Goal: Transaction & Acquisition: Purchase product/service

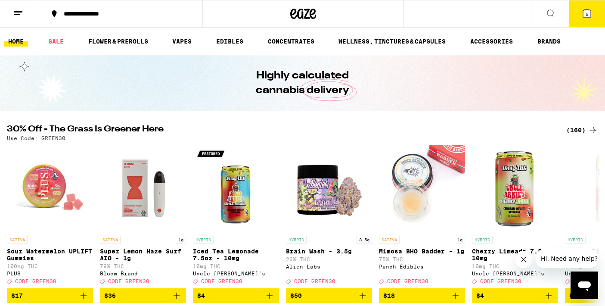
click at [593, 129] on icon at bounding box center [593, 130] width 10 height 10
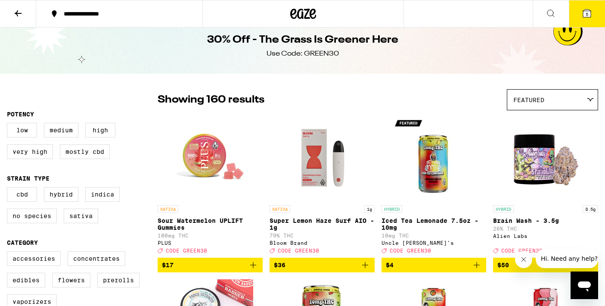
scroll to position [12, 0]
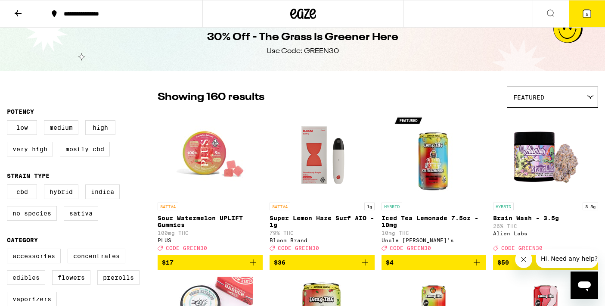
click at [35, 284] on label "Edibles" at bounding box center [26, 277] width 38 height 15
click at [9, 250] on input "Edibles" at bounding box center [9, 250] width 0 height 0
checkbox input "true"
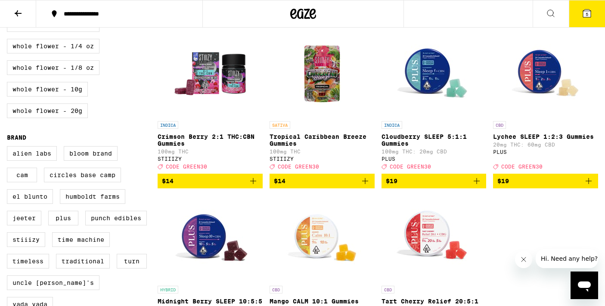
scroll to position [588, 0]
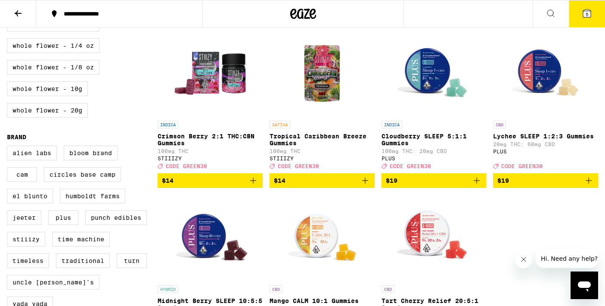
click at [417, 90] on img "Open page for Cloudberry SLEEP 5:1:1 Gummies from PLUS" at bounding box center [434, 73] width 86 height 86
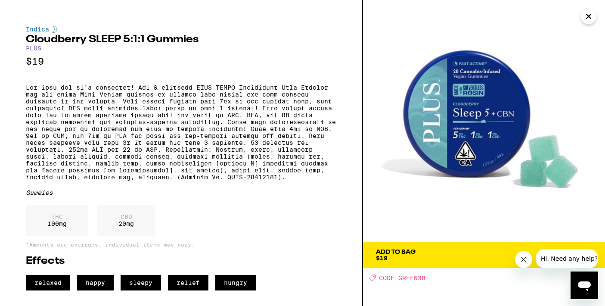
scroll to position [5, 0]
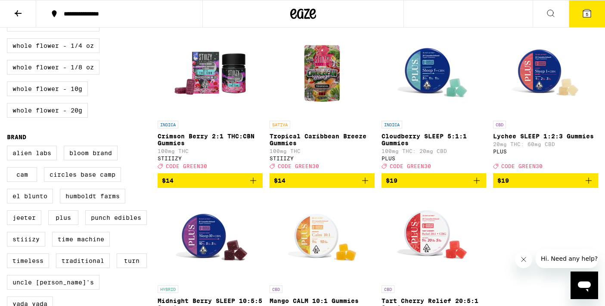
click at [476, 186] on icon "Add to bag" at bounding box center [477, 180] width 10 height 10
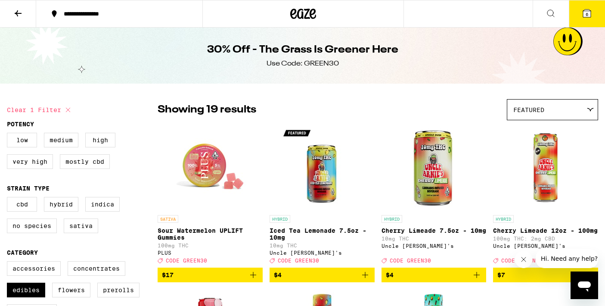
click at [17, 10] on icon at bounding box center [18, 13] width 10 height 10
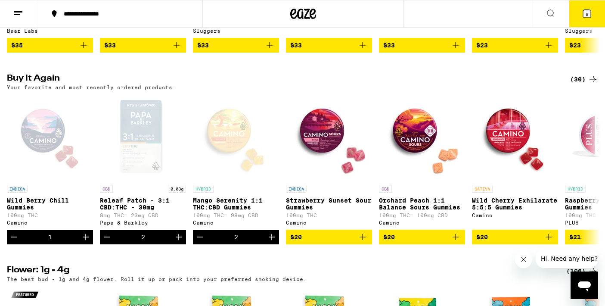
scroll to position [834, 0]
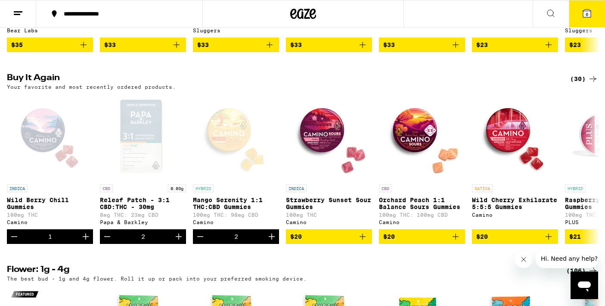
click at [594, 84] on icon at bounding box center [593, 79] width 10 height 10
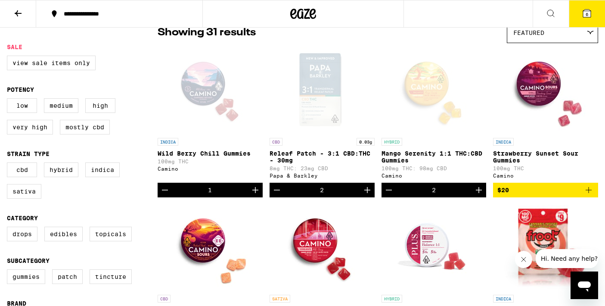
scroll to position [83, 0]
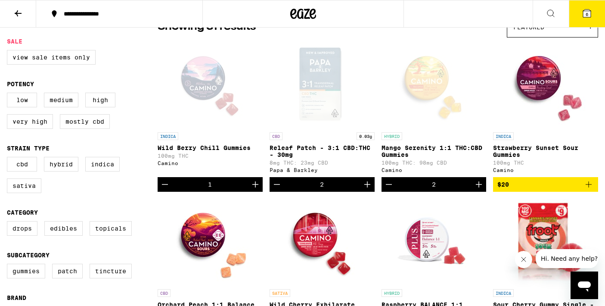
click at [587, 13] on span "6" at bounding box center [587, 14] width 3 height 5
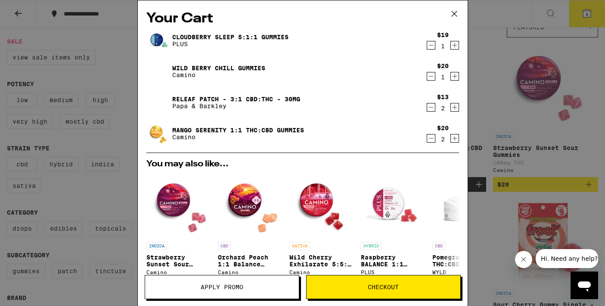
click at [429, 107] on icon "Decrement" at bounding box center [431, 107] width 5 height 0
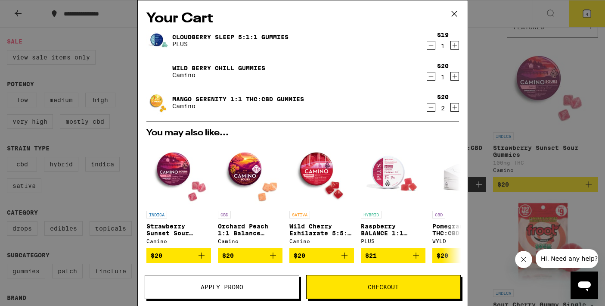
click at [456, 12] on icon at bounding box center [453, 13] width 5 height 5
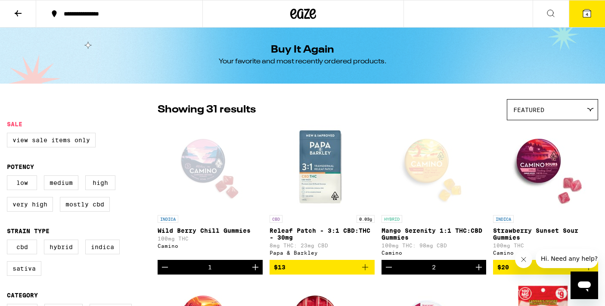
click at [21, 8] on icon at bounding box center [18, 13] width 10 height 10
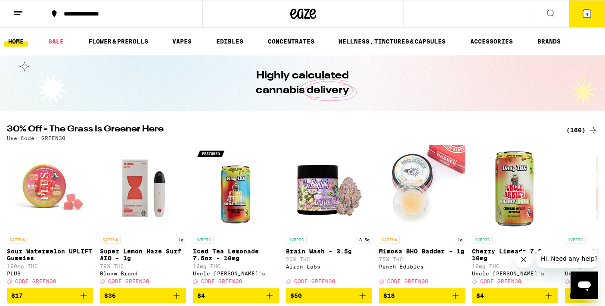
click at [587, 12] on span "4" at bounding box center [587, 14] width 3 height 5
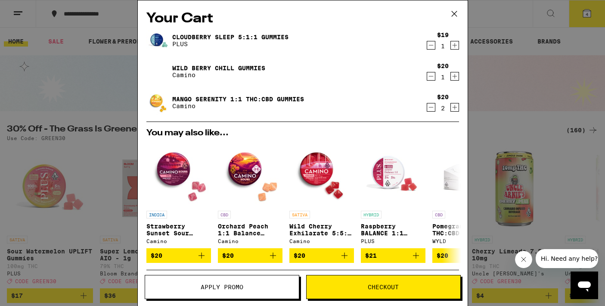
click at [227, 284] on span "Apply Promo" at bounding box center [222, 287] width 43 height 6
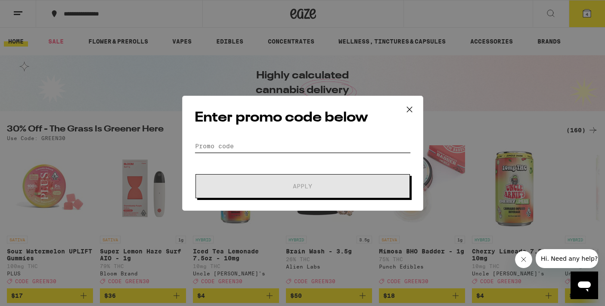
click at [238, 146] on input "Promo Code" at bounding box center [303, 146] width 216 height 13
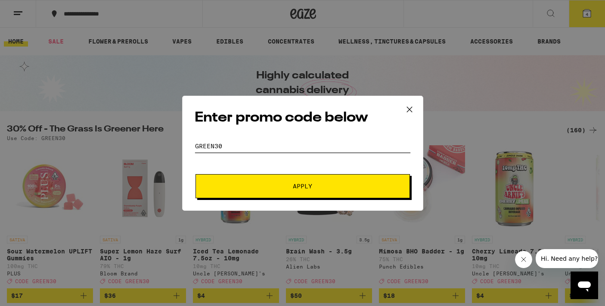
type input "green30"
click at [302, 186] on button "Apply" at bounding box center [303, 186] width 214 height 24
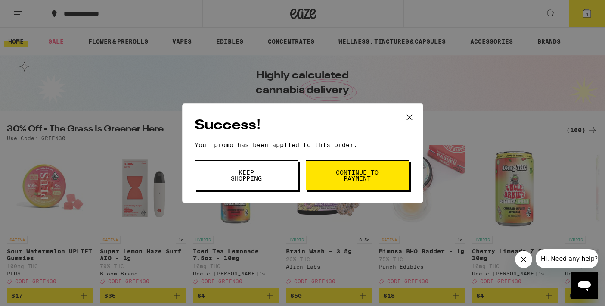
click at [353, 174] on span "Continue to payment" at bounding box center [357, 175] width 44 height 12
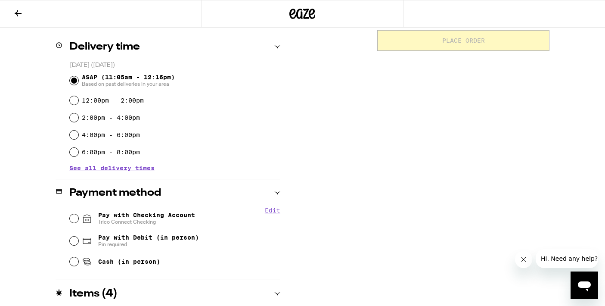
scroll to position [210, 0]
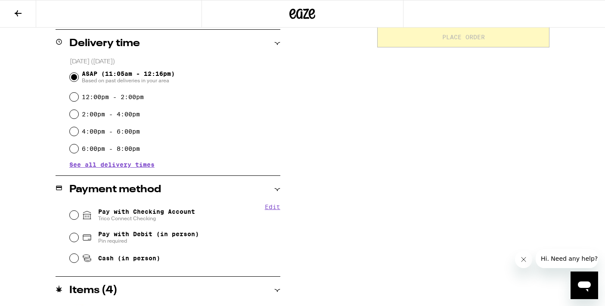
click at [73, 216] on input "Pay with Checking Account Trico Connect Checking" at bounding box center [74, 215] width 9 height 9
radio input "true"
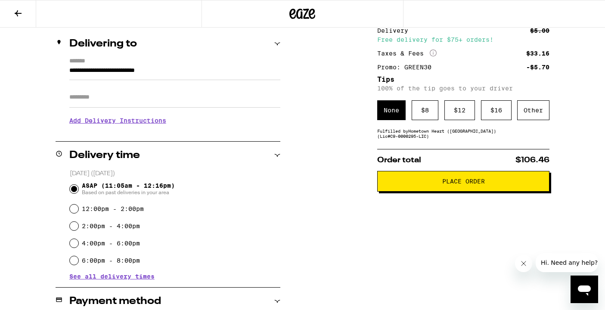
scroll to position [98, 0]
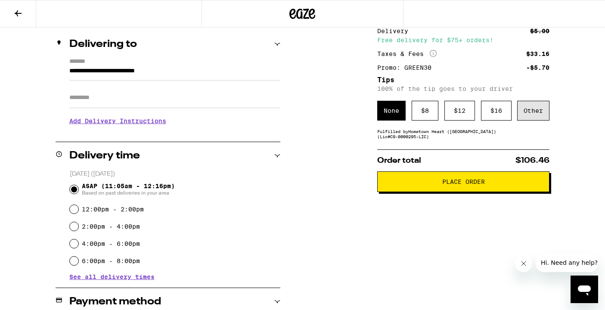
click at [531, 112] on div "Other" at bounding box center [533, 111] width 32 height 20
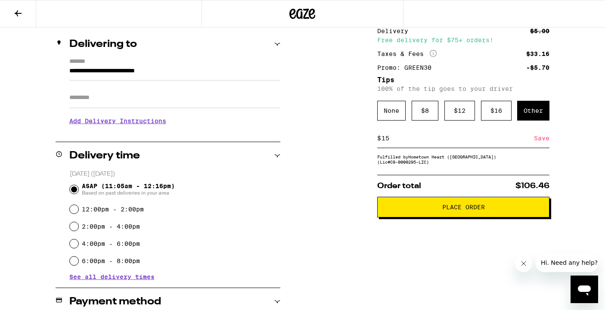
type input "15"
click at [541, 139] on div "Save" at bounding box center [542, 138] width 16 height 19
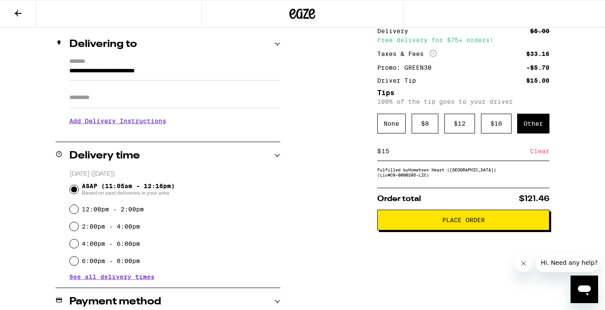
click at [453, 222] on span "Place Order" at bounding box center [463, 220] width 43 height 6
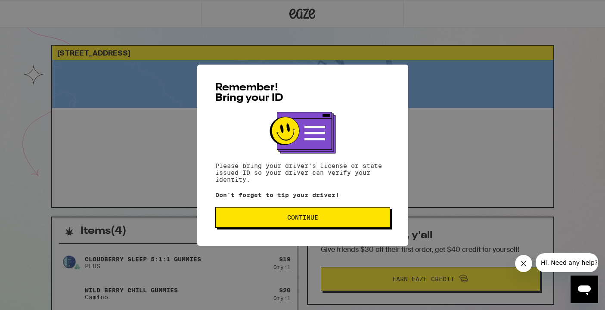
click at [345, 217] on span "Continue" at bounding box center [303, 217] width 160 height 6
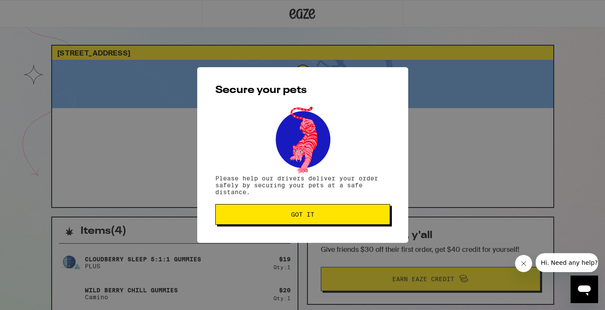
click at [345, 217] on span "Got it" at bounding box center [303, 214] width 160 height 6
